Goal: Transaction & Acquisition: Obtain resource

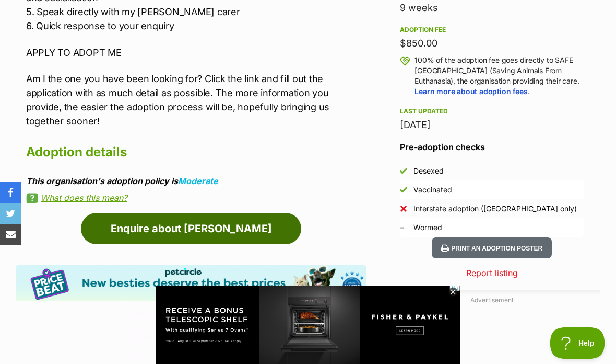
click at [229, 215] on link "Enquire about [PERSON_NAME]" at bounding box center [191, 228] width 220 height 31
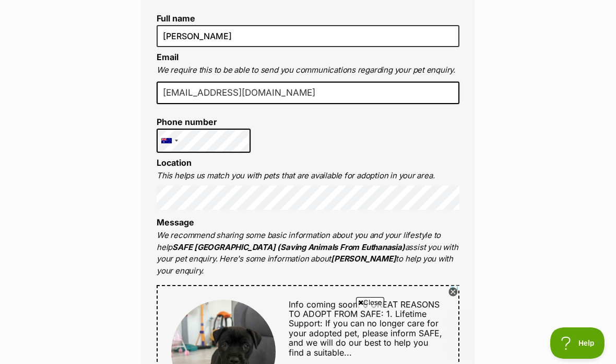
click at [308, 232] on p "We recommend sharing some basic information about you and your lifestyle to hel…" at bounding box center [308, 252] width 303 height 47
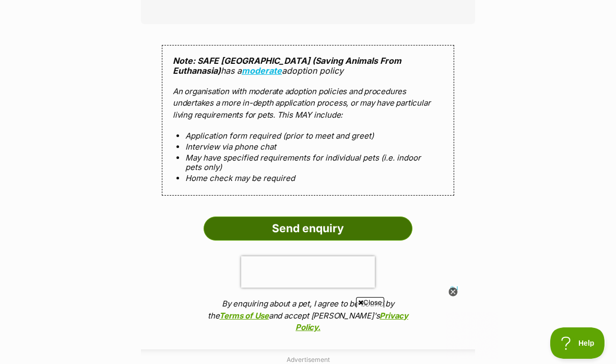
click at [302, 216] on input "Send enquiry" at bounding box center [308, 228] width 209 height 24
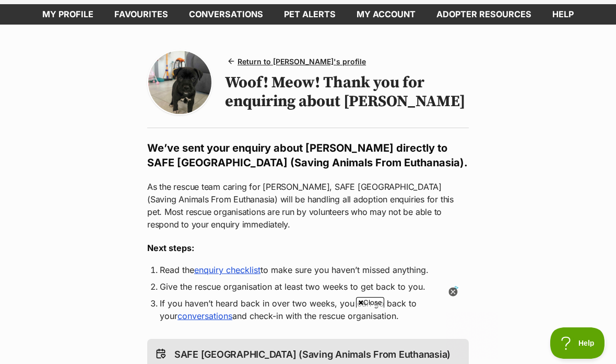
scroll to position [82, 0]
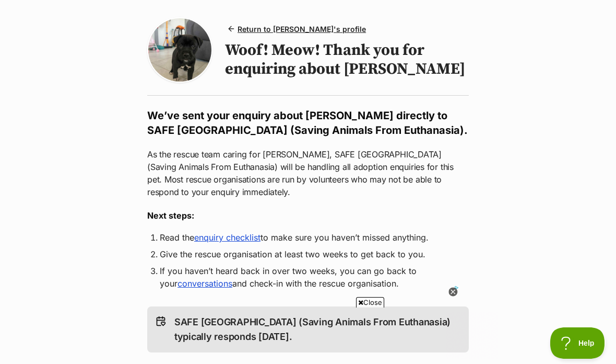
click at [209, 238] on link "enquiry checklist" at bounding box center [227, 237] width 66 height 10
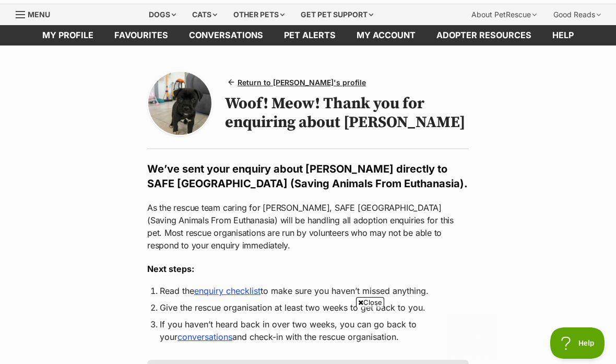
scroll to position [0, 0]
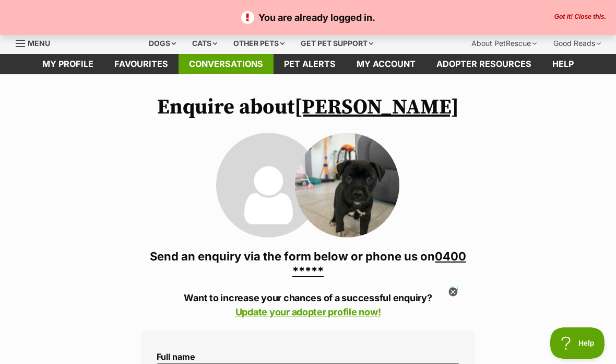
click at [269, 72] on link "Conversations" at bounding box center [226, 64] width 95 height 20
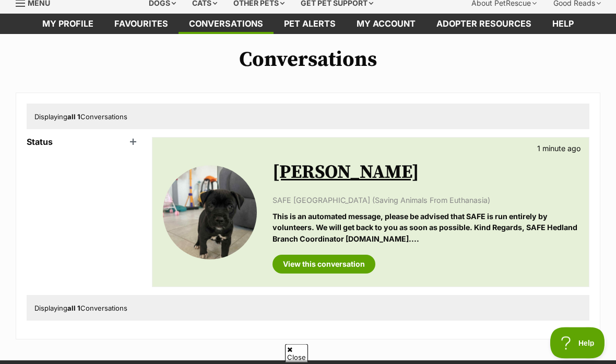
scroll to position [72, 0]
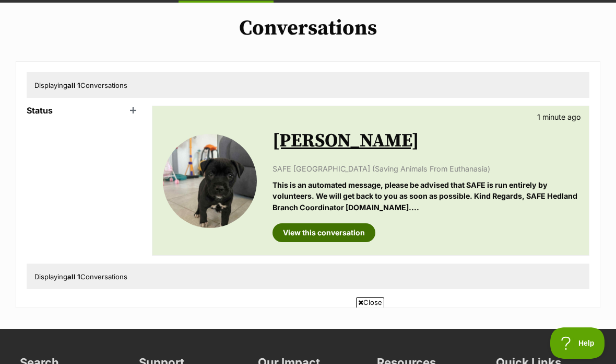
click at [344, 229] on link "View this conversation" at bounding box center [324, 232] width 103 height 19
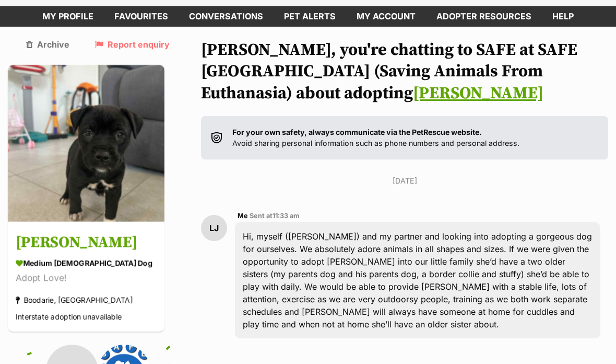
scroll to position [29, 0]
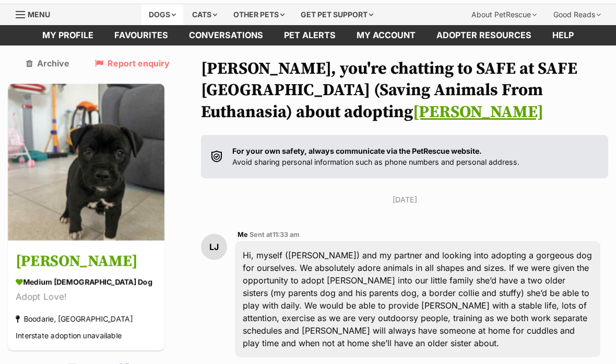
click at [143, 13] on div "Dogs" at bounding box center [163, 14] width 42 height 21
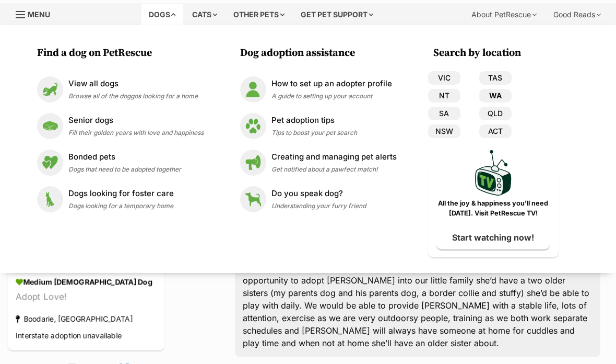
click at [497, 97] on link "WA" at bounding box center [496, 96] width 32 height 14
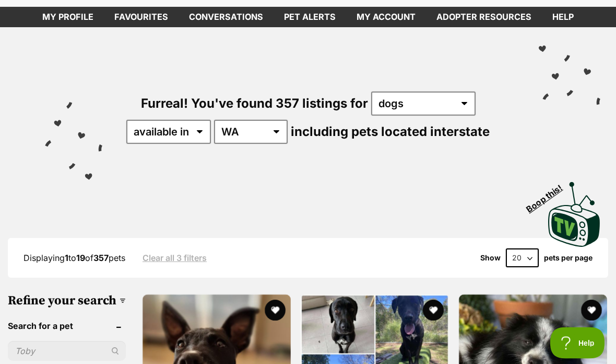
scroll to position [67, 0]
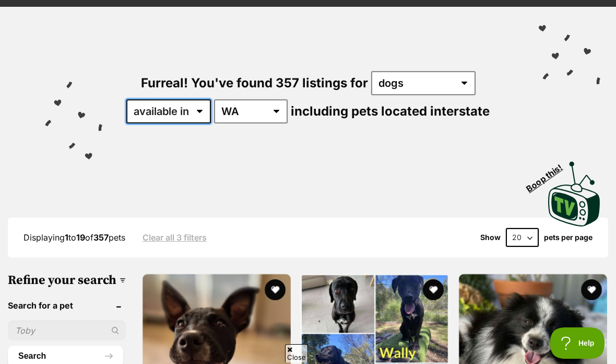
select select "disabled"
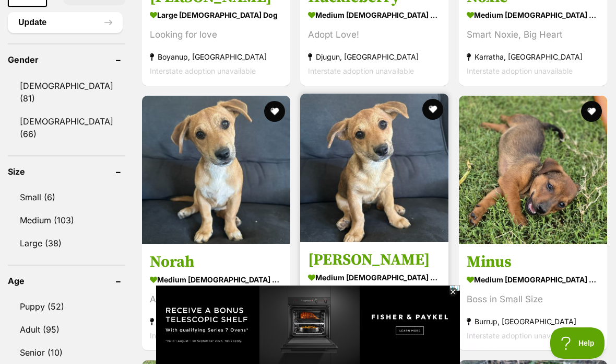
scroll to position [931, 0]
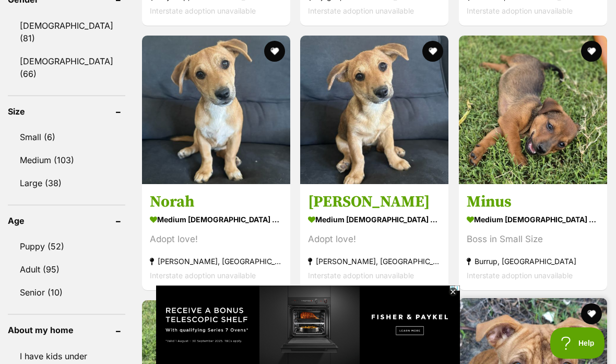
click at [456, 296] on icon at bounding box center [453, 291] width 9 height 9
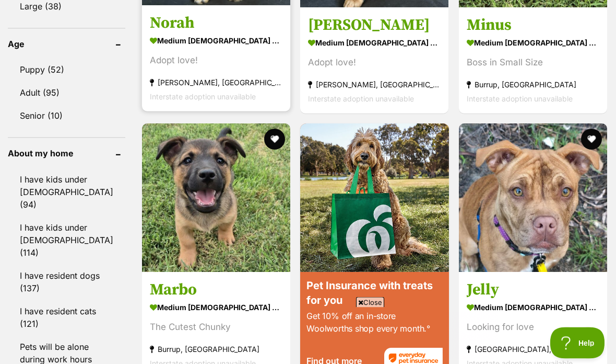
scroll to position [1078, 0]
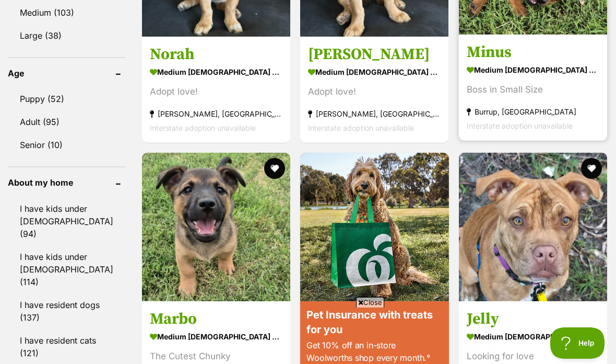
click at [585, 65] on link "Minus medium male Dog Boss in Small Size Burrup, WA Interstate adoption unavail…" at bounding box center [533, 87] width 148 height 106
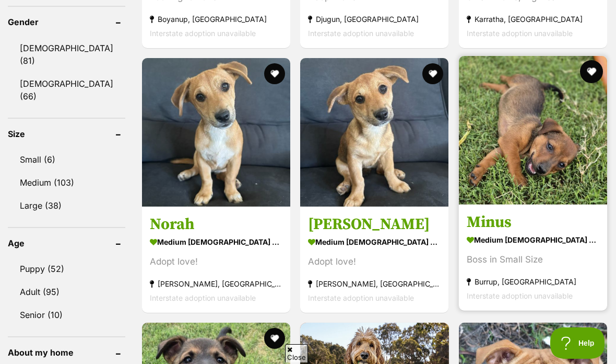
scroll to position [0, 0]
click at [588, 83] on button "favourite" at bounding box center [591, 71] width 23 height 23
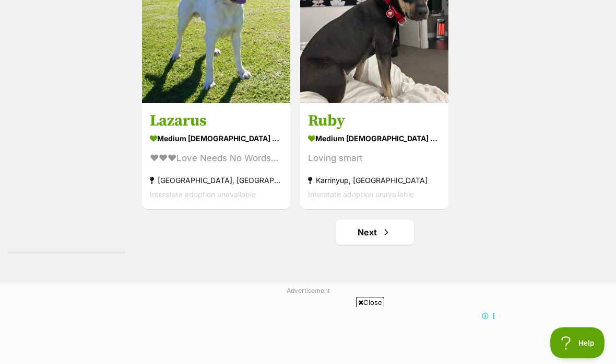
scroll to position [2072, 0]
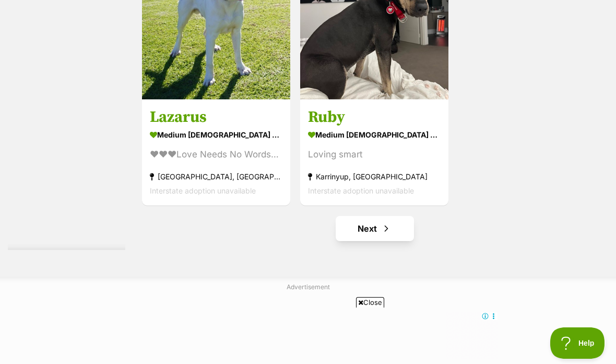
click at [366, 241] on link "Next" at bounding box center [375, 228] width 78 height 25
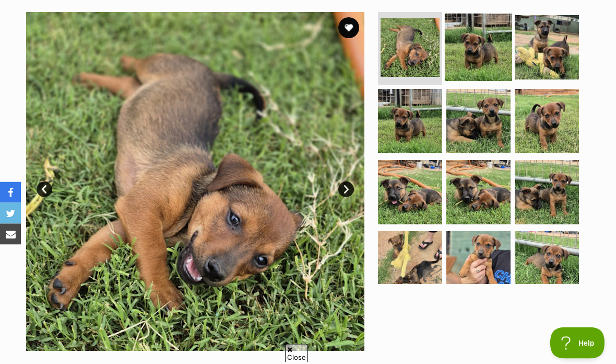
scroll to position [205, 0]
click at [489, 51] on img at bounding box center [478, 46] width 67 height 67
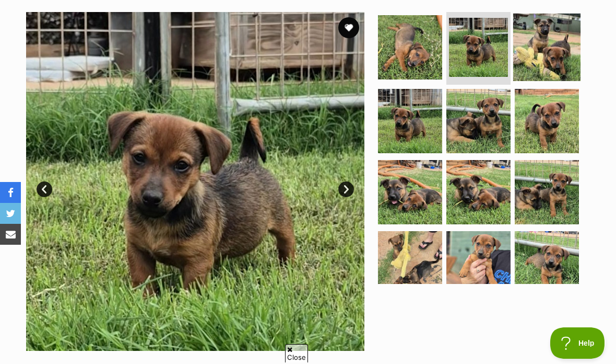
click at [539, 49] on img at bounding box center [546, 46] width 67 height 67
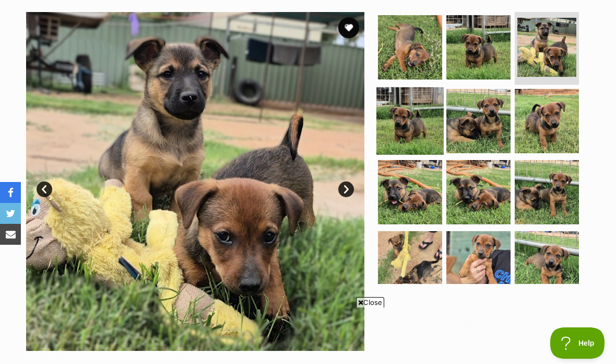
scroll to position [0, 0]
click at [431, 112] on img at bounding box center [410, 120] width 67 height 67
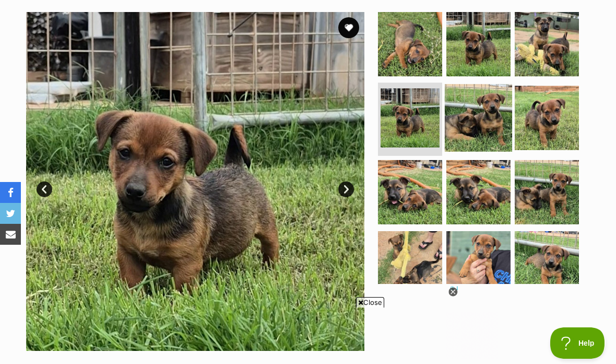
click at [474, 121] on img at bounding box center [478, 117] width 67 height 67
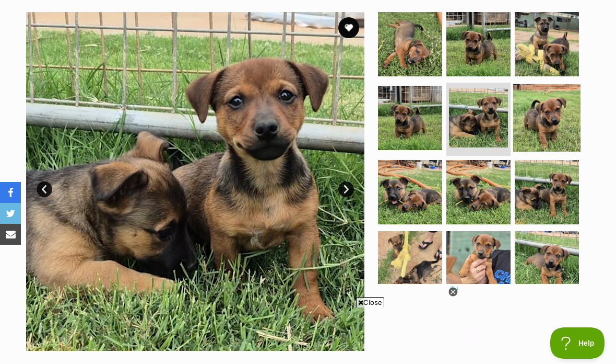
click at [565, 139] on img at bounding box center [546, 117] width 67 height 67
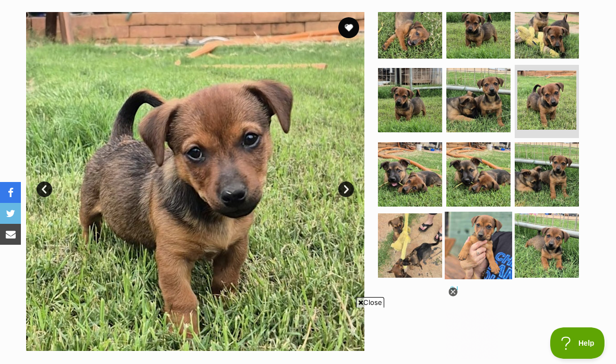
scroll to position [17, 0]
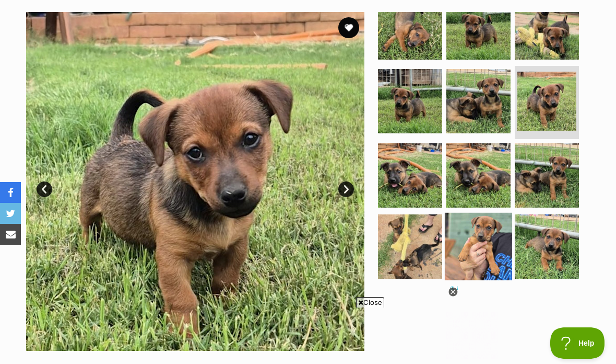
click at [478, 230] on img at bounding box center [478, 246] width 67 height 67
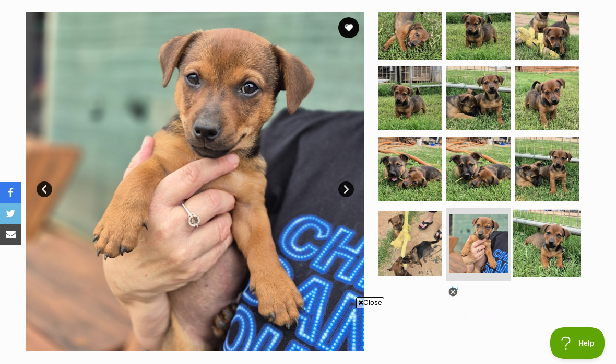
click at [561, 242] on img at bounding box center [546, 242] width 67 height 67
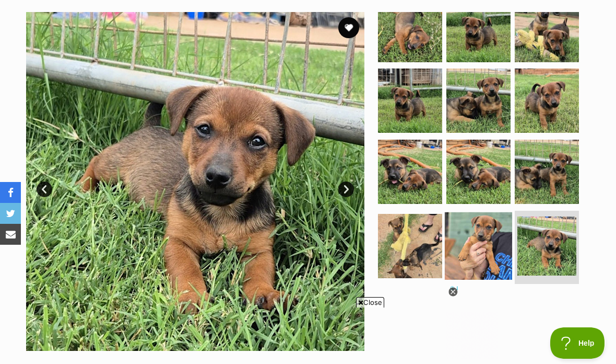
click at [507, 237] on img at bounding box center [478, 245] width 67 height 67
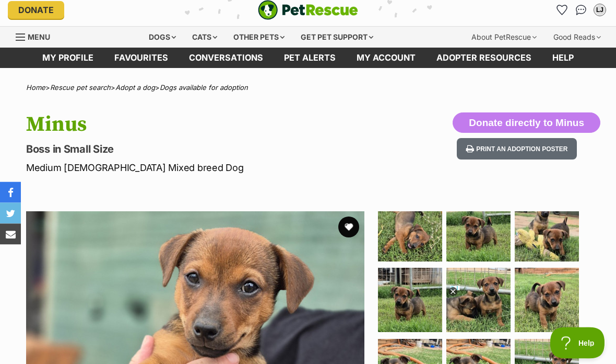
scroll to position [0, 0]
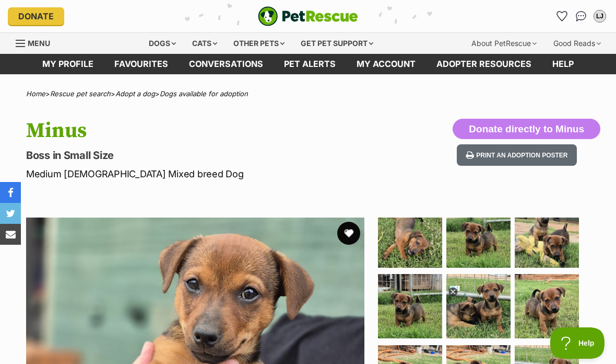
click at [349, 226] on button "favourite" at bounding box center [348, 232] width 23 height 23
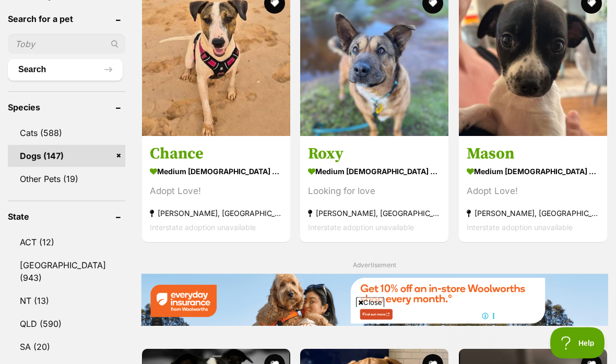
scroll to position [355, 0]
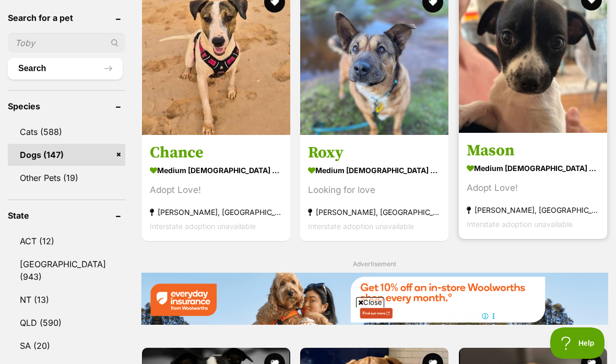
click at [520, 150] on h3 "Mason" at bounding box center [533, 151] width 133 height 20
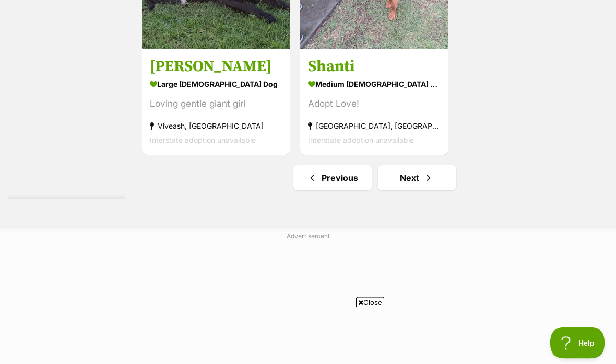
scroll to position [2128, 0]
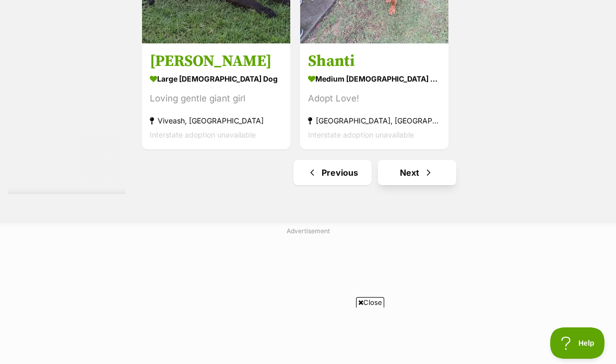
click at [405, 185] on link "Next" at bounding box center [417, 172] width 78 height 25
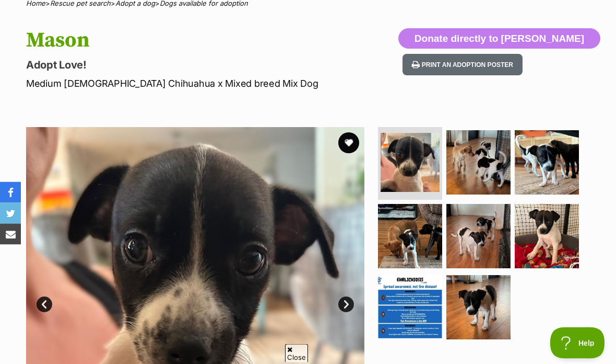
scroll to position [110, 0]
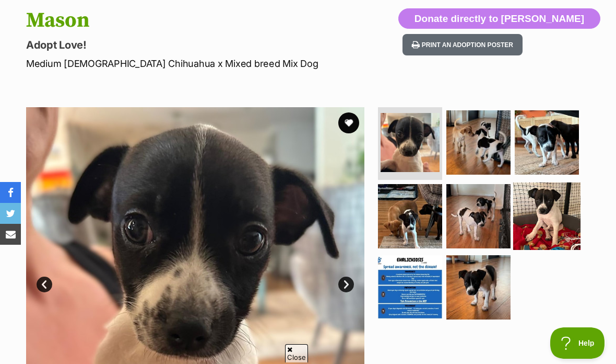
click at [526, 202] on img at bounding box center [546, 215] width 67 height 67
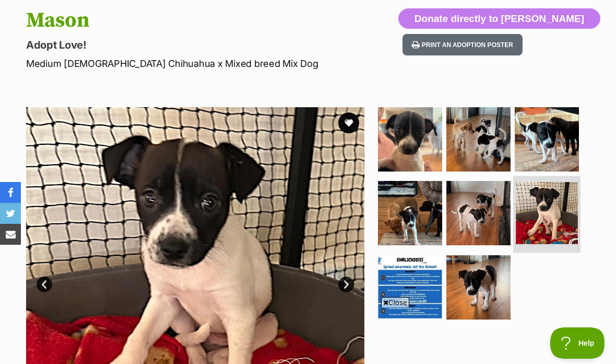
scroll to position [0, 0]
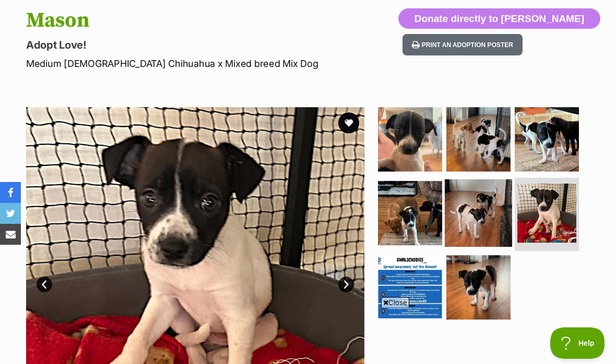
click at [483, 247] on link at bounding box center [478, 243] width 67 height 11
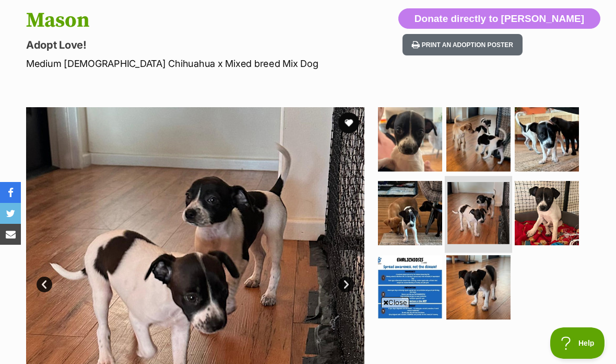
click at [473, 212] on img at bounding box center [479, 213] width 62 height 62
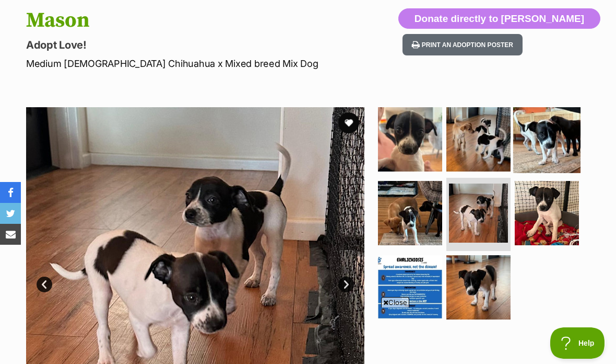
click at [564, 146] on img at bounding box center [546, 138] width 67 height 67
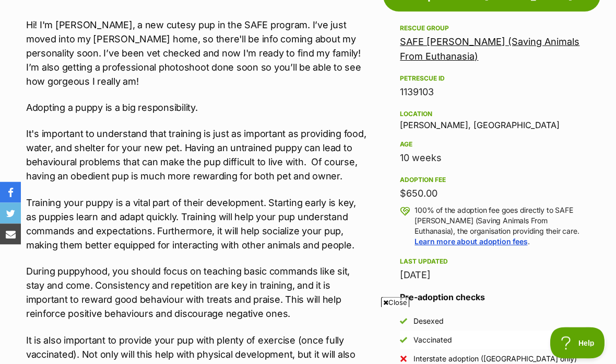
scroll to position [556, 0]
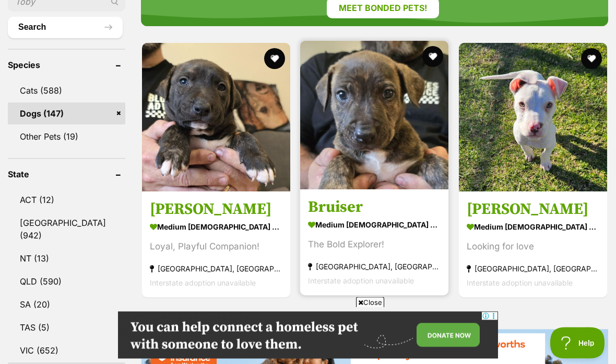
scroll to position [396, 0]
click at [354, 183] on img at bounding box center [374, 115] width 148 height 148
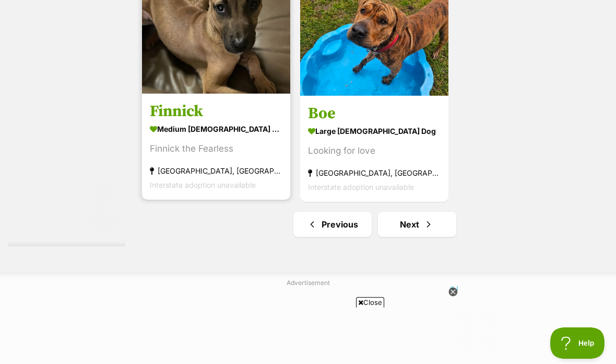
scroll to position [2181, 0]
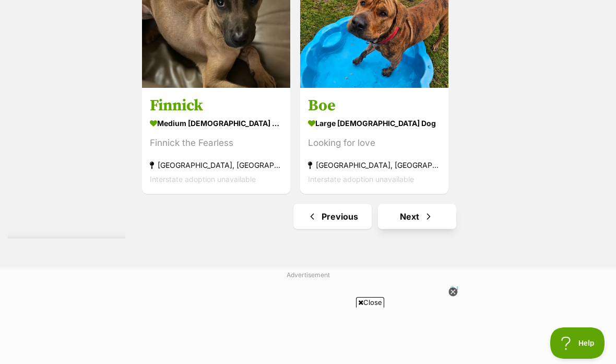
click at [411, 229] on link "Next" at bounding box center [417, 216] width 78 height 25
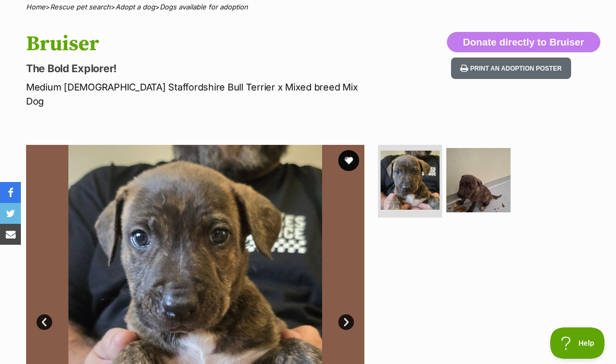
scroll to position [116, 0]
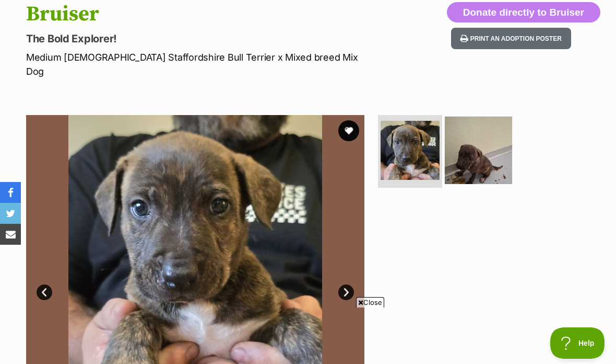
click at [464, 146] on img at bounding box center [478, 149] width 67 height 67
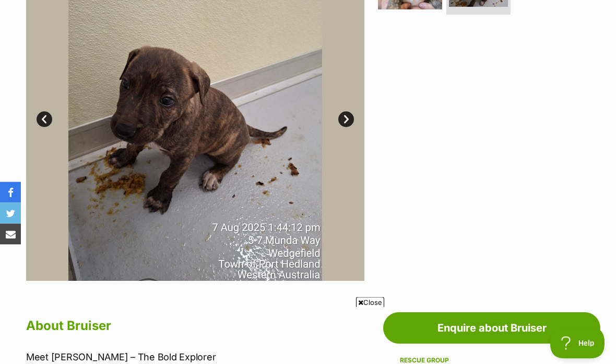
scroll to position [238, 0]
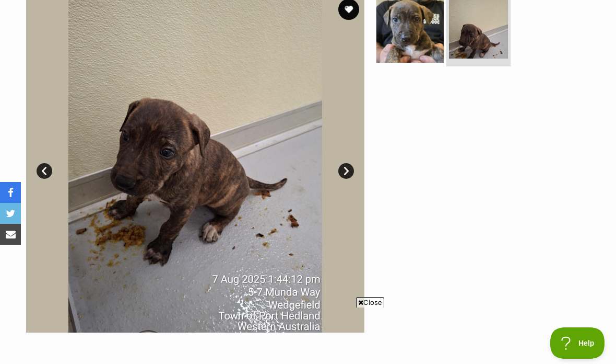
click at [403, 41] on img at bounding box center [410, 28] width 67 height 67
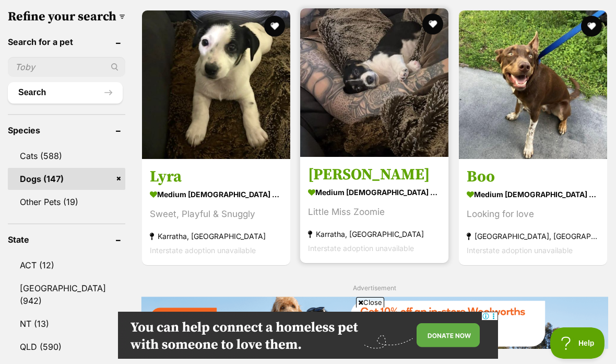
scroll to position [314, 0]
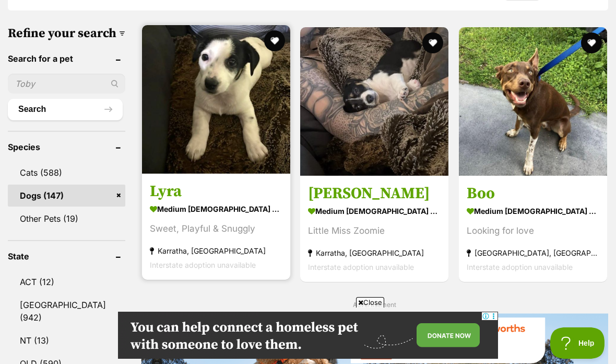
click at [153, 216] on strong "medium [DEMOGRAPHIC_DATA] Dog" at bounding box center [216, 208] width 133 height 15
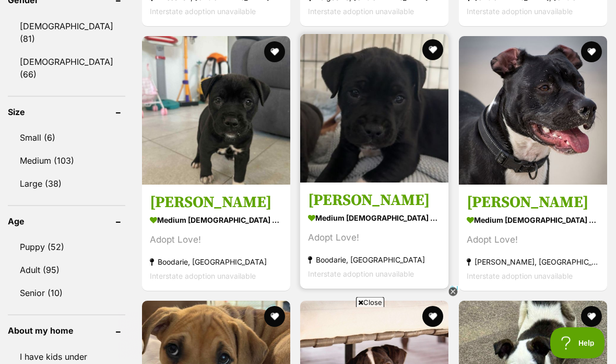
scroll to position [931, 0]
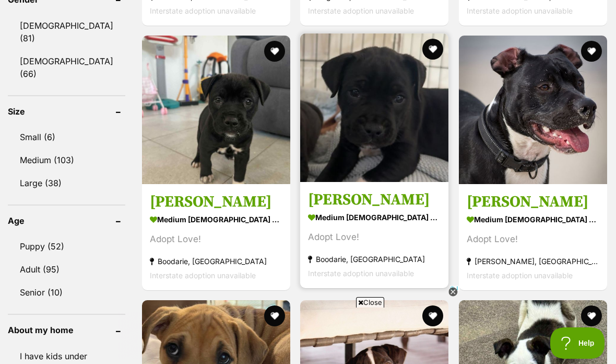
click at [368, 182] on img at bounding box center [374, 107] width 148 height 148
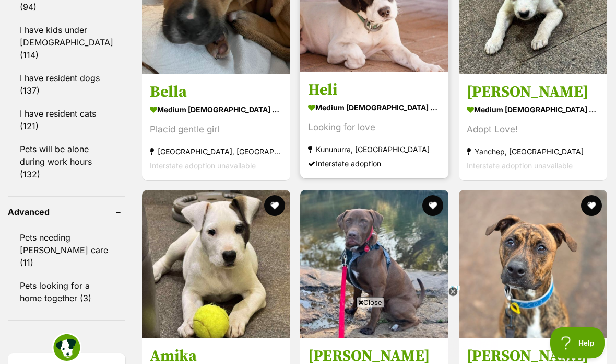
scroll to position [1305, 0]
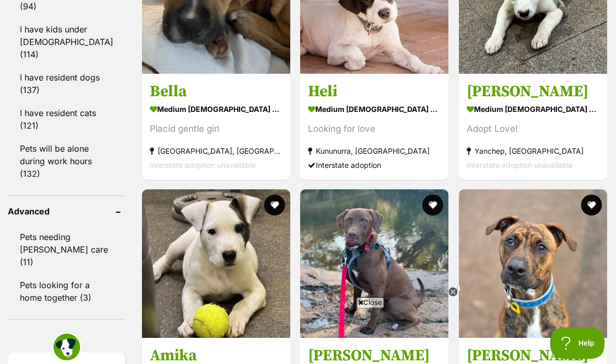
click at [453, 293] on icon at bounding box center [453, 291] width 4 height 4
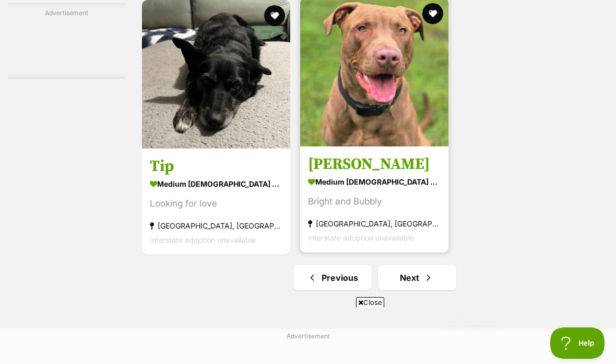
scroll to position [2030, 0]
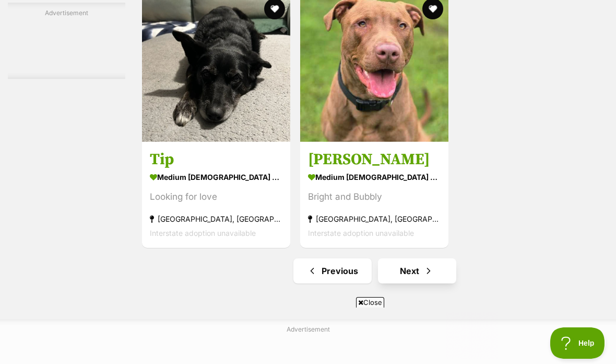
click at [393, 283] on link "Next" at bounding box center [417, 270] width 78 height 25
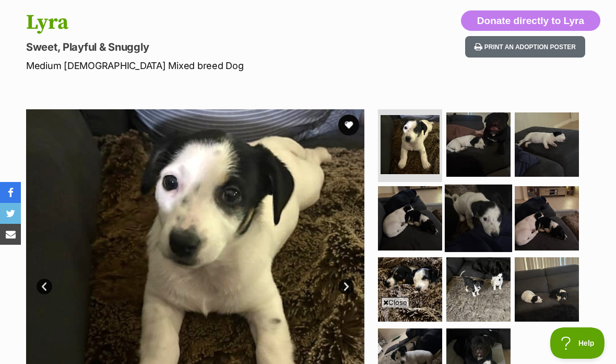
click at [491, 209] on img at bounding box center [478, 217] width 67 height 67
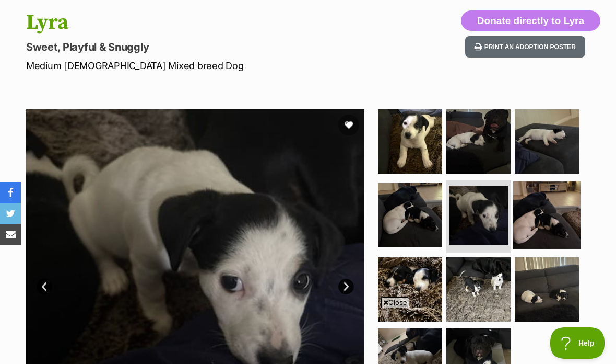
click at [571, 224] on img at bounding box center [546, 214] width 67 height 67
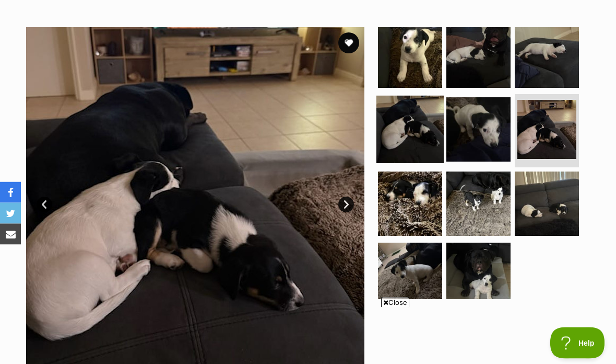
scroll to position [190, 0]
click at [412, 116] on img at bounding box center [410, 129] width 67 height 67
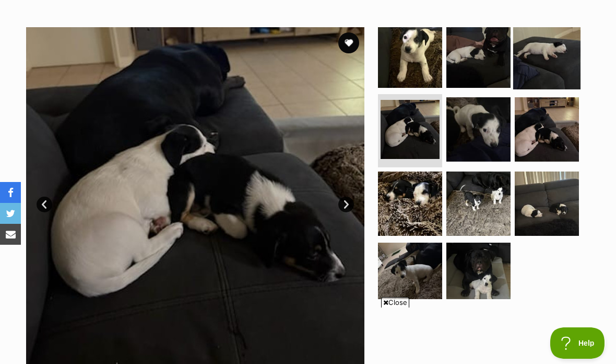
click at [540, 60] on img at bounding box center [546, 54] width 67 height 67
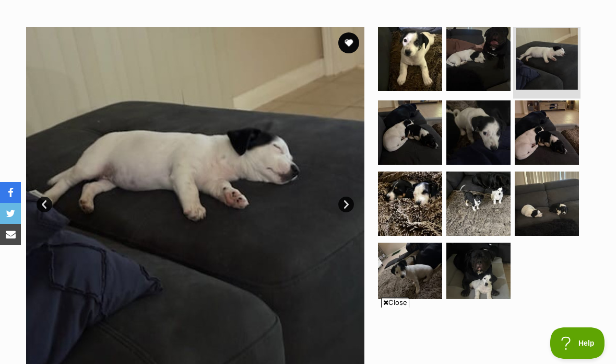
scroll to position [0, 0]
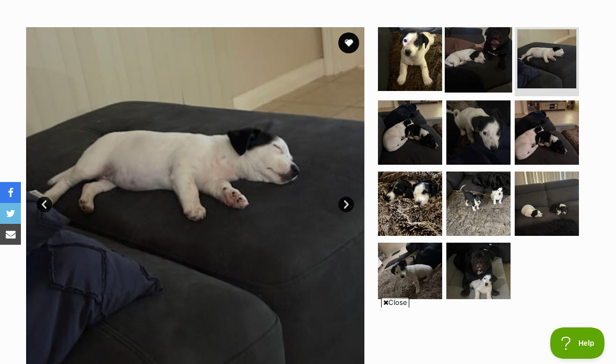
click at [486, 52] on img at bounding box center [478, 58] width 67 height 67
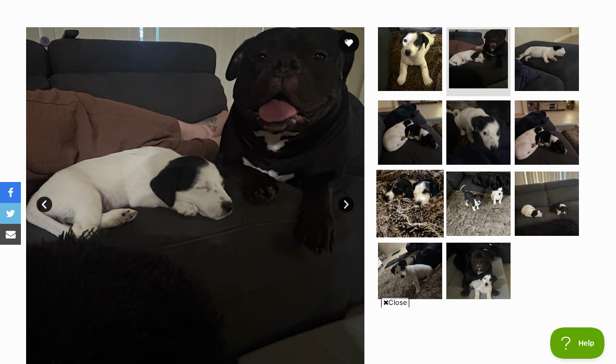
click at [401, 194] on img at bounding box center [410, 203] width 67 height 67
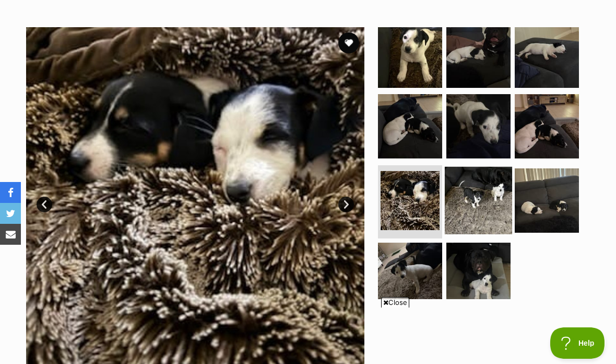
click at [475, 201] on img at bounding box center [478, 200] width 67 height 67
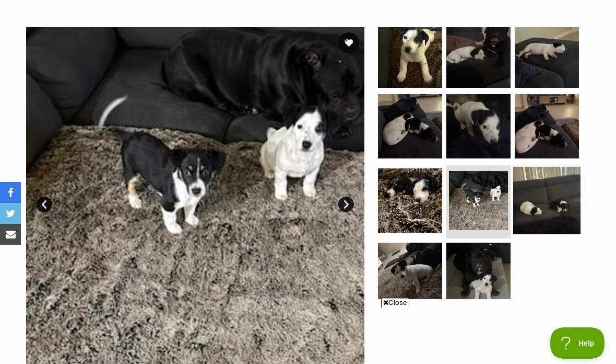
click at [550, 206] on img at bounding box center [546, 200] width 67 height 67
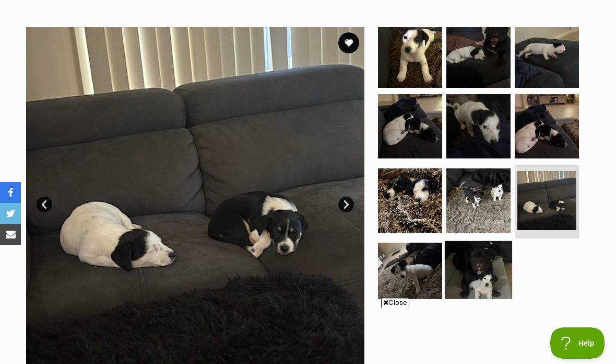
click at [474, 257] on img at bounding box center [478, 274] width 67 height 67
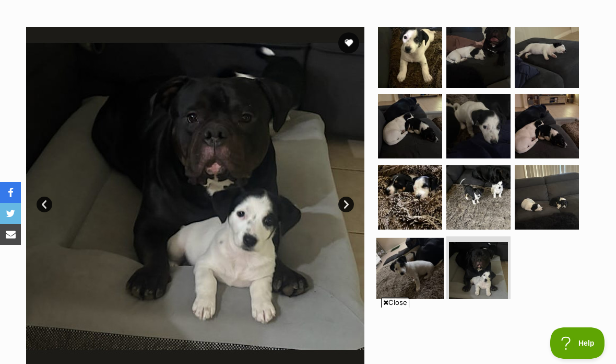
click at [419, 273] on img at bounding box center [410, 271] width 67 height 67
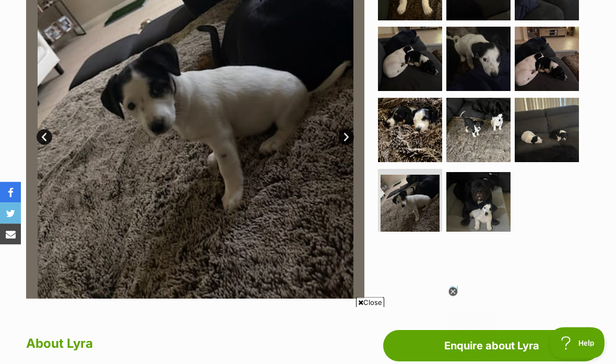
scroll to position [141, 0]
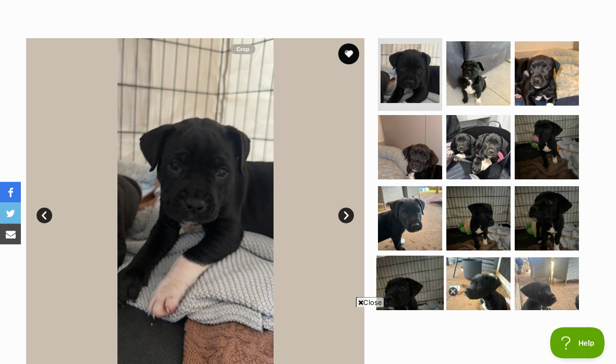
scroll to position [179, 0]
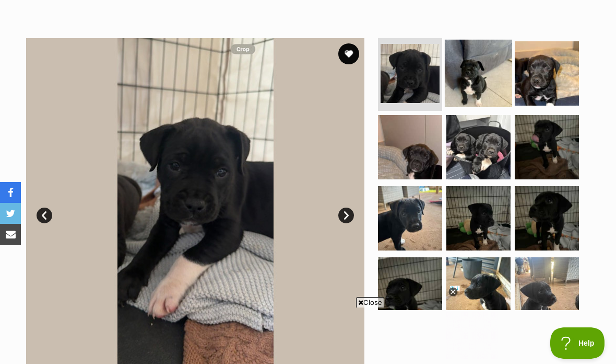
click at [476, 58] on img at bounding box center [478, 72] width 67 height 67
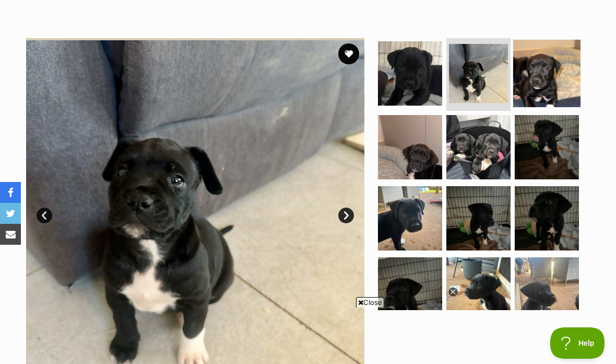
click at [540, 80] on img at bounding box center [546, 72] width 67 height 67
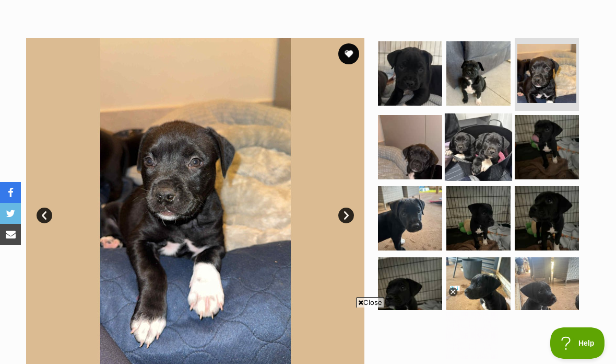
click at [481, 148] on img at bounding box center [478, 146] width 67 height 67
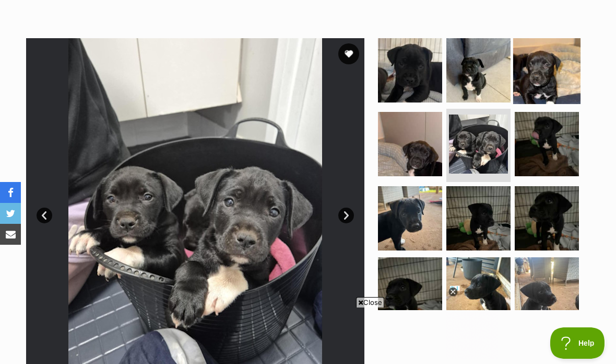
scroll to position [221, 0]
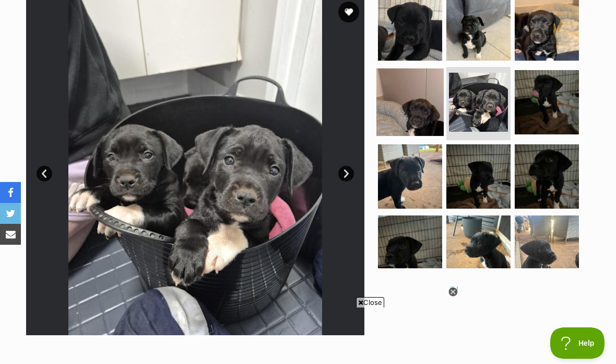
click at [420, 92] on img at bounding box center [410, 101] width 67 height 67
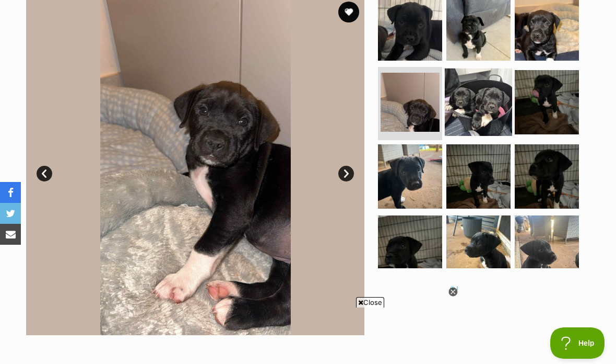
click at [462, 82] on img at bounding box center [478, 101] width 67 height 67
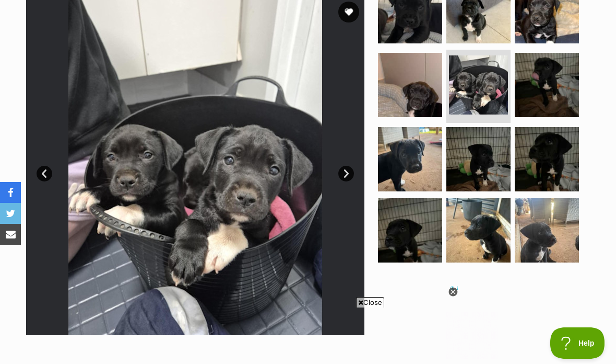
scroll to position [17, 0]
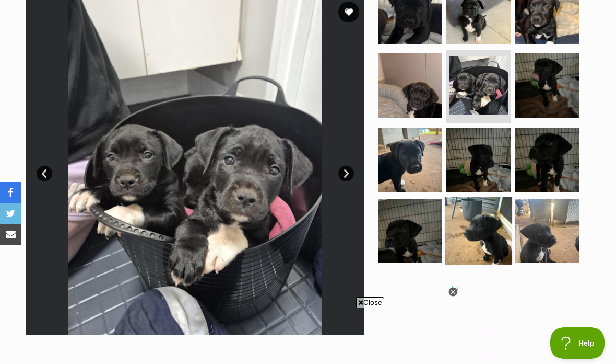
click at [501, 221] on img at bounding box center [478, 230] width 67 height 67
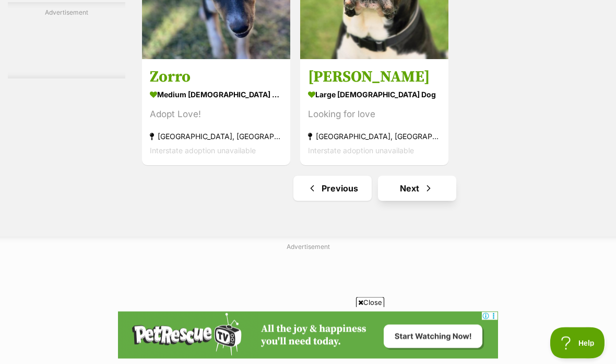
scroll to position [2122, 0]
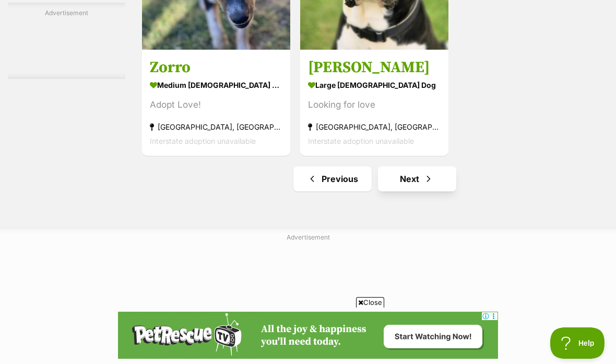
click at [409, 191] on link "Next" at bounding box center [417, 178] width 78 height 25
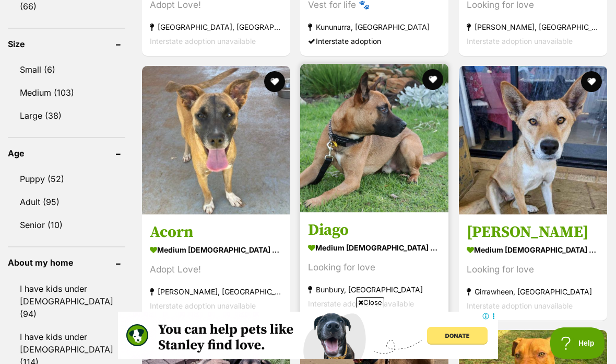
scroll to position [999, 0]
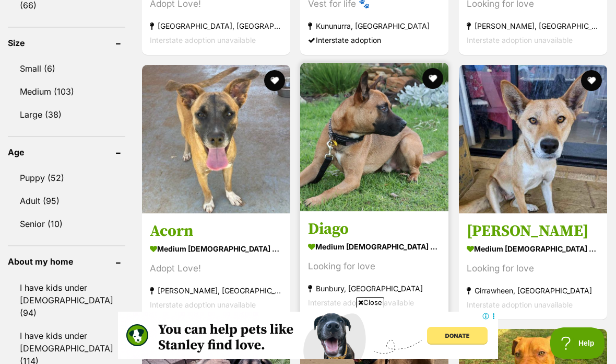
click at [328, 304] on section "medium male Dog Looking for love Bunbury, WA Interstate adoption unavailable" at bounding box center [374, 273] width 133 height 71
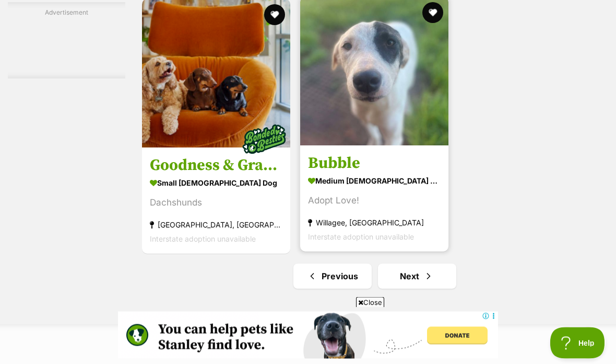
scroll to position [2144, 0]
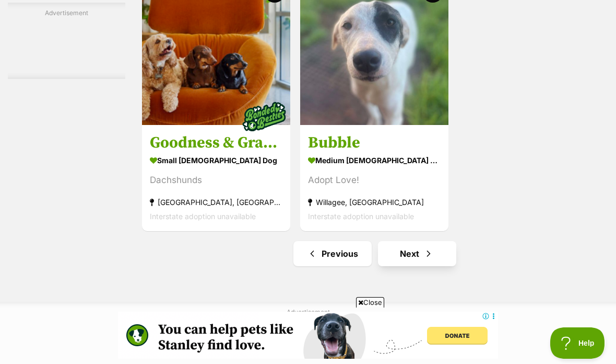
click at [410, 266] on link "Next" at bounding box center [417, 253] width 78 height 25
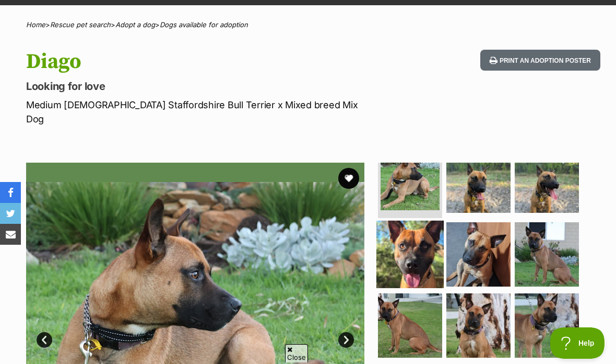
scroll to position [17, 0]
click at [422, 228] on img at bounding box center [410, 254] width 67 height 67
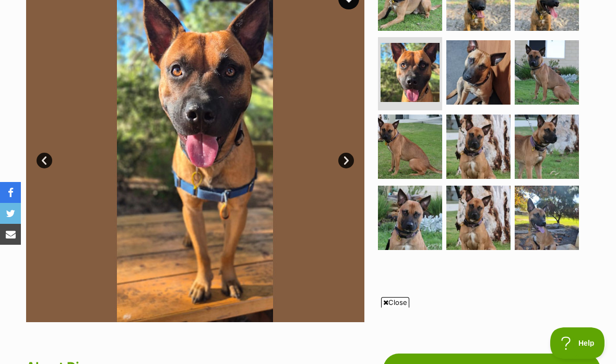
scroll to position [230, 0]
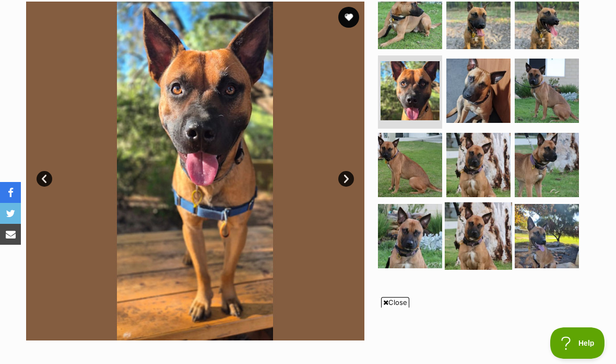
click at [472, 211] on img at bounding box center [478, 235] width 67 height 67
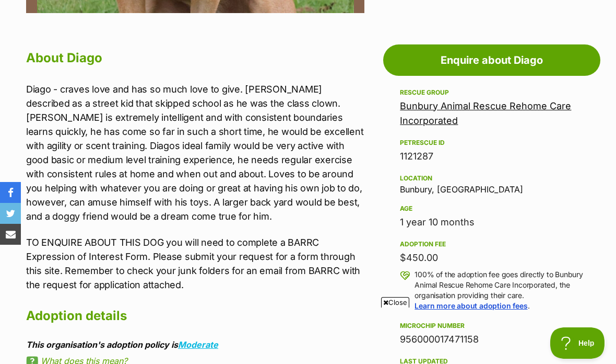
scroll to position [513, 0]
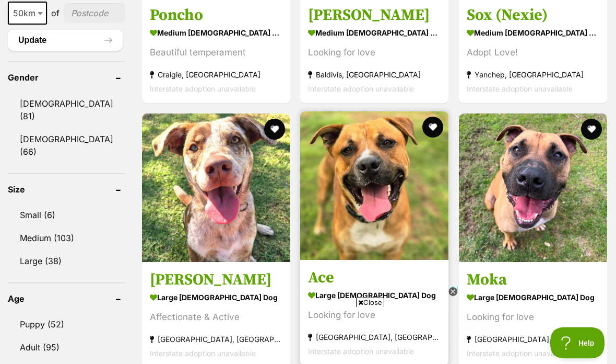
scroll to position [929, 0]
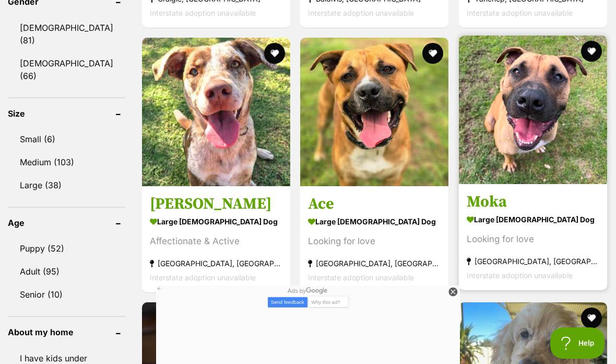
scroll to position [974, 0]
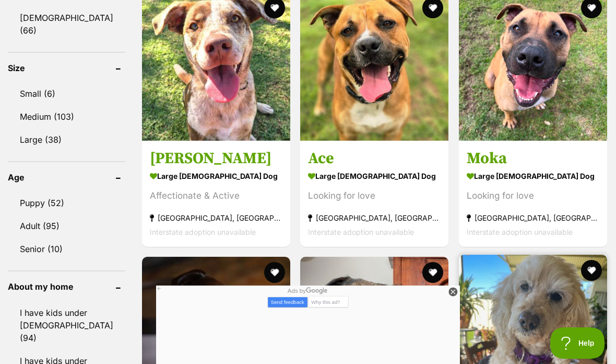
click at [451, 296] on icon at bounding box center [453, 291] width 9 height 9
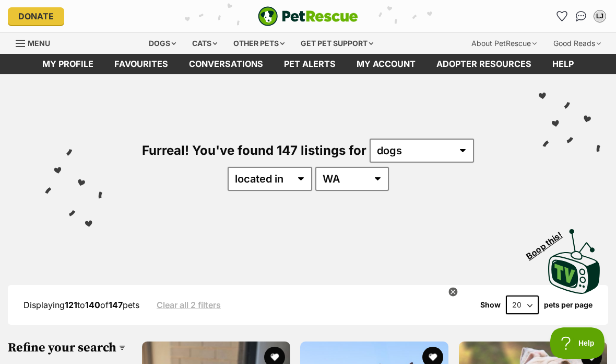
scroll to position [0, 0]
click at [226, 65] on link "Conversations" at bounding box center [226, 64] width 95 height 20
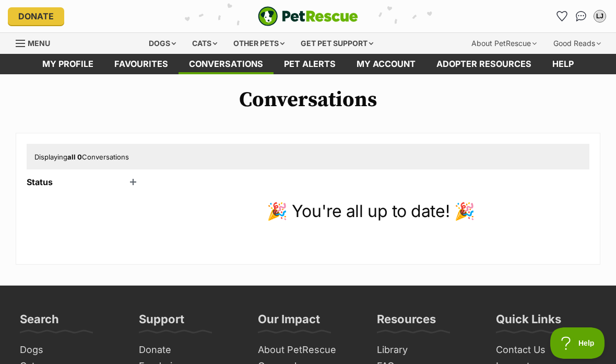
click at [115, 165] on div "Displaying all 0 Conversations" at bounding box center [308, 156] width 563 height 25
click at [85, 157] on span "Displaying all 0 Conversations" at bounding box center [81, 157] width 95 height 8
click at [44, 177] on header "Status" at bounding box center [84, 181] width 115 height 9
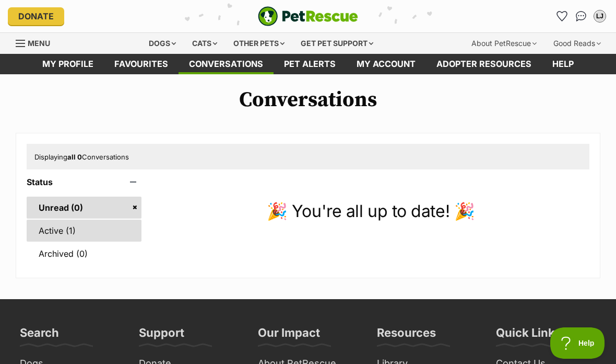
click at [63, 236] on link "Active (1)" at bounding box center [84, 230] width 115 height 22
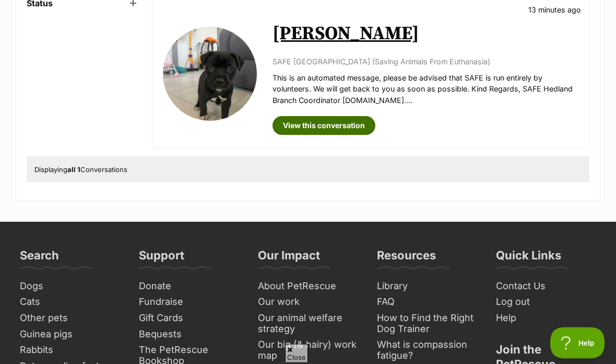
scroll to position [179, 0]
click at [326, 125] on link "View this conversation" at bounding box center [324, 125] width 103 height 19
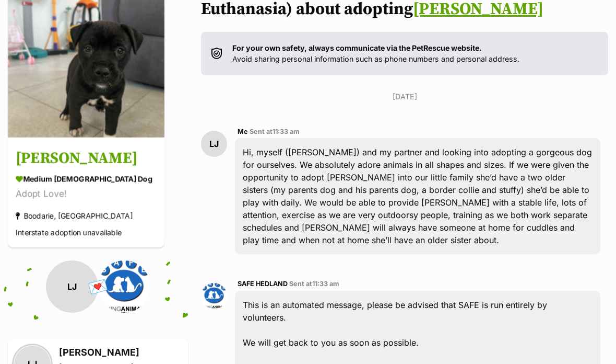
scroll to position [131, 0]
